Goal: Navigation & Orientation: Find specific page/section

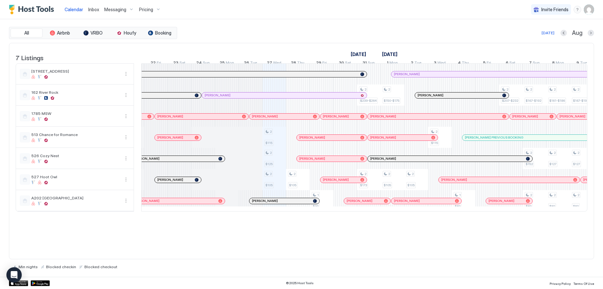
click at [157, 8] on div "Pricing" at bounding box center [150, 9] width 27 height 11
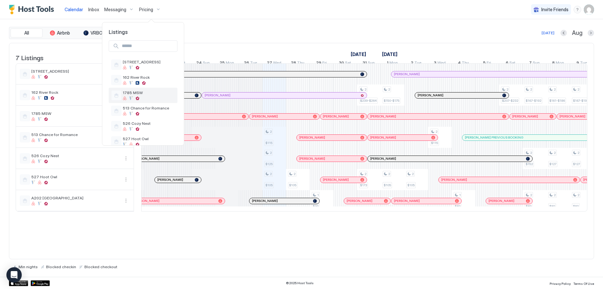
scroll to position [26, 0]
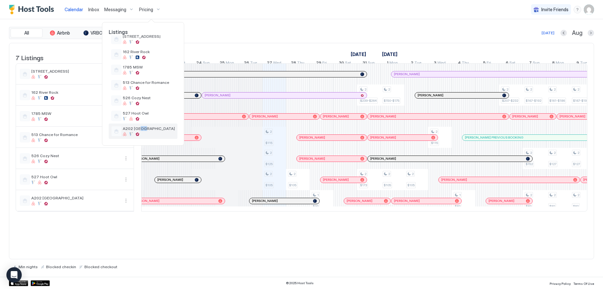
click at [140, 127] on span "A202 [GEOGRAPHIC_DATA]" at bounding box center [149, 128] width 52 height 5
click at [141, 129] on span "A202 [GEOGRAPHIC_DATA]" at bounding box center [149, 128] width 52 height 5
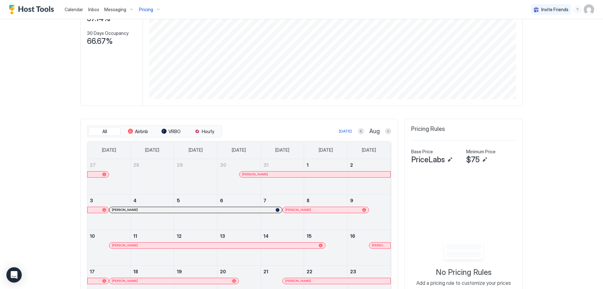
scroll to position [192, 0]
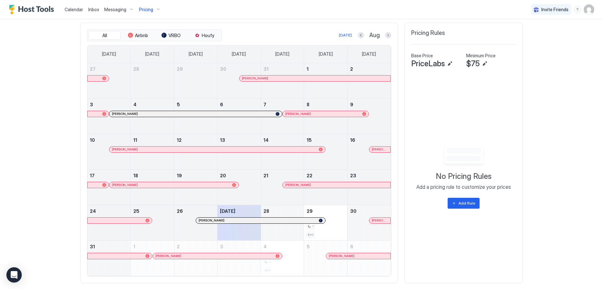
click at [79, 12] on span "Calendar" at bounding box center [74, 9] width 19 height 5
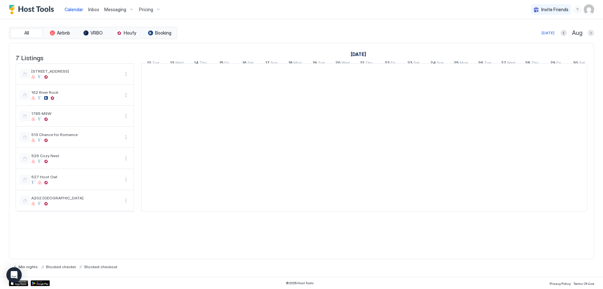
scroll to position [0, 355]
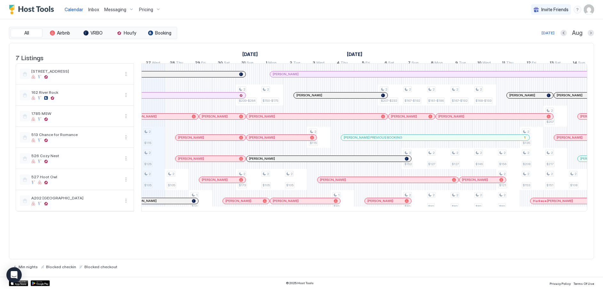
click at [559, 30] on div "[DATE] Aug" at bounding box center [386, 33] width 416 height 8
click at [560, 31] on div at bounding box center [563, 33] width 6 height 6
click at [566, 34] on button "Previous month" at bounding box center [563, 33] width 6 height 6
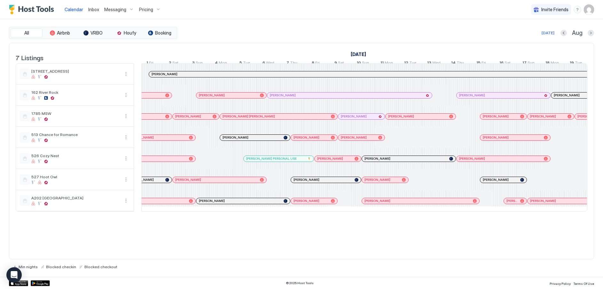
scroll to position [0, 494]
